Goal: Check status: Check status

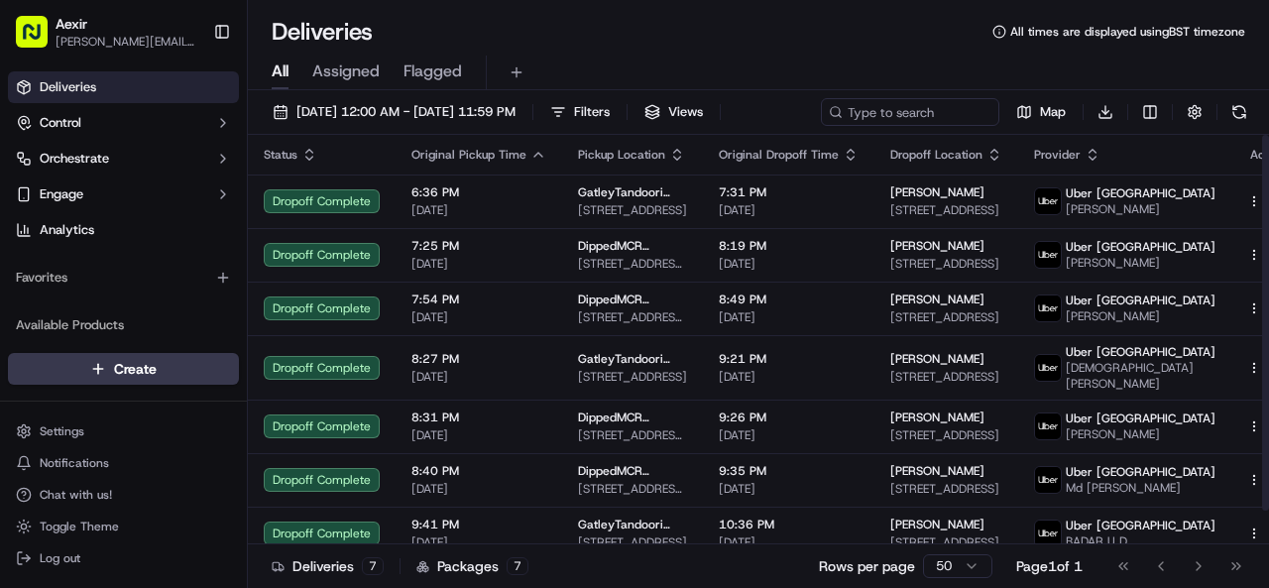
click at [414, 95] on div "[DATE] 12:00 AM - [DATE] 11:59 PM Filters Views Map Download Status Original Pi…" at bounding box center [758, 341] width 1021 height 502
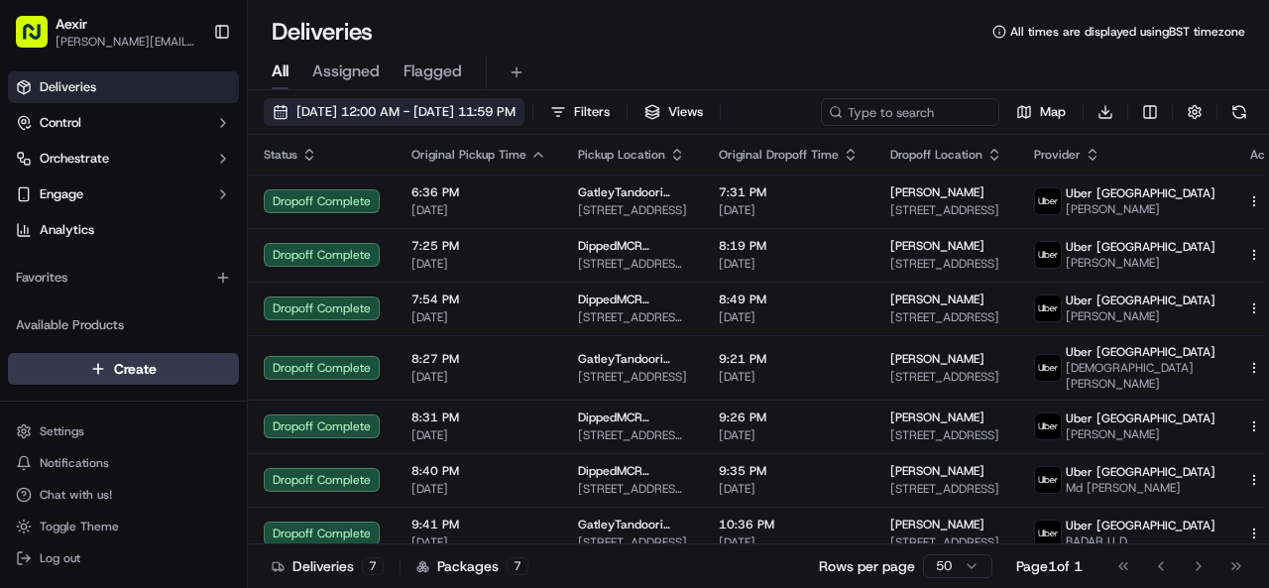
click at [409, 116] on span "[DATE] 12:00 AM - [DATE] 11:59 PM" at bounding box center [405, 112] width 219 height 18
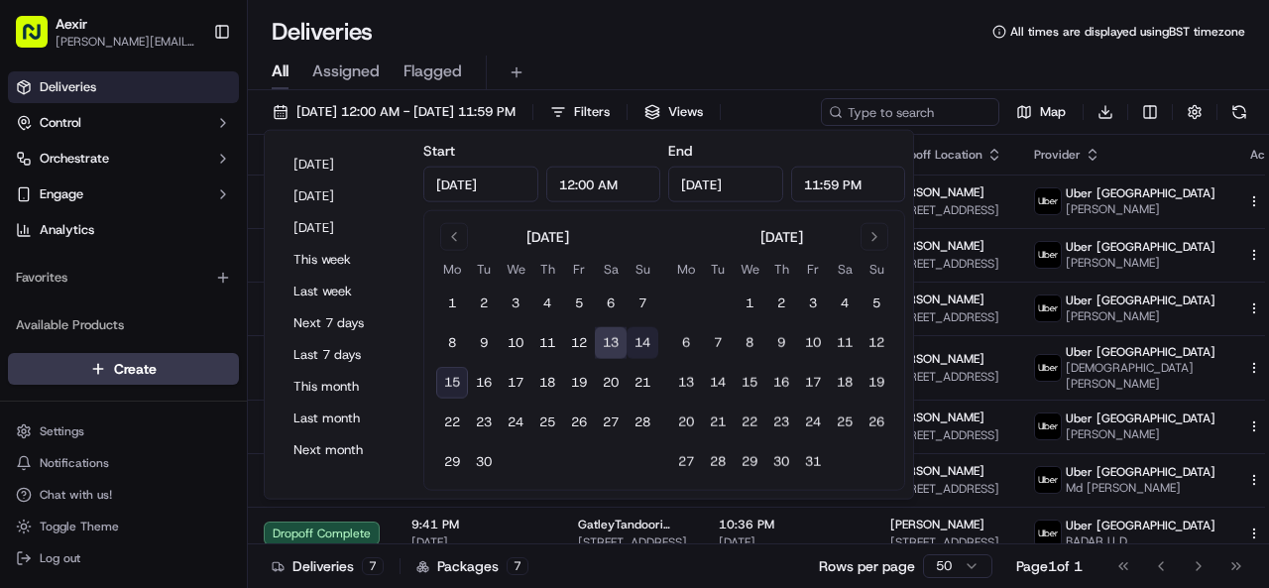
click at [641, 346] on button "14" at bounding box center [643, 343] width 32 height 32
drag, startPoint x: 641, startPoint y: 346, endPoint x: 652, endPoint y: 286, distance: 61.5
click at [641, 346] on button "14" at bounding box center [643, 343] width 32 height 32
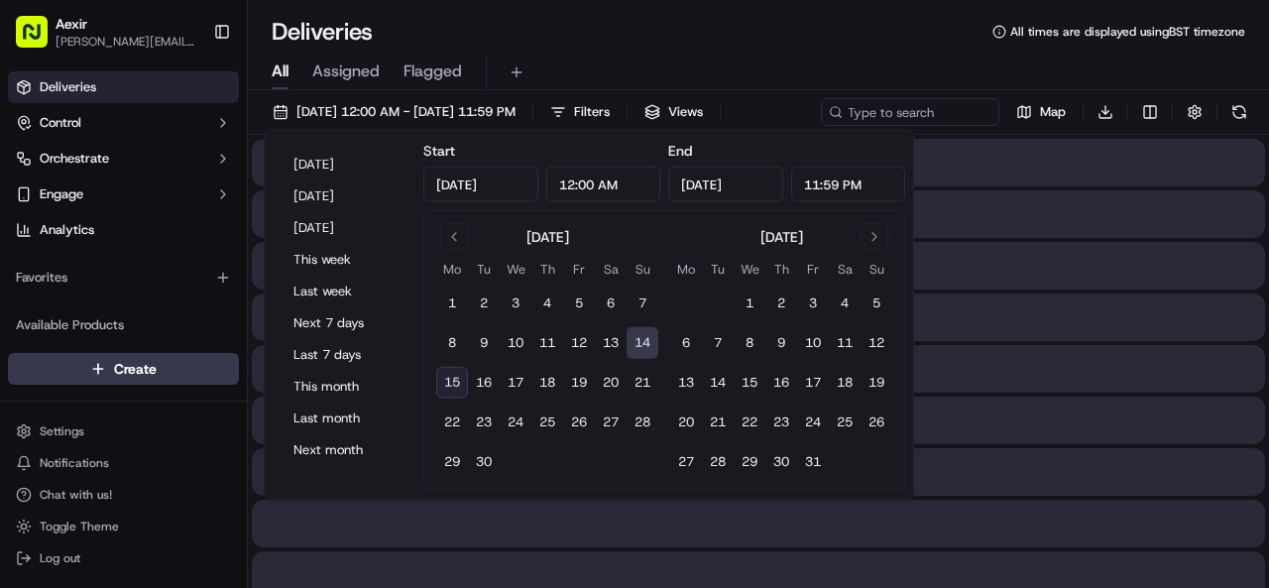
type input "[DATE]"
click at [733, 66] on div "All Assigned Flagged" at bounding box center [758, 73] width 1021 height 35
